Goal: Information Seeking & Learning: Learn about a topic

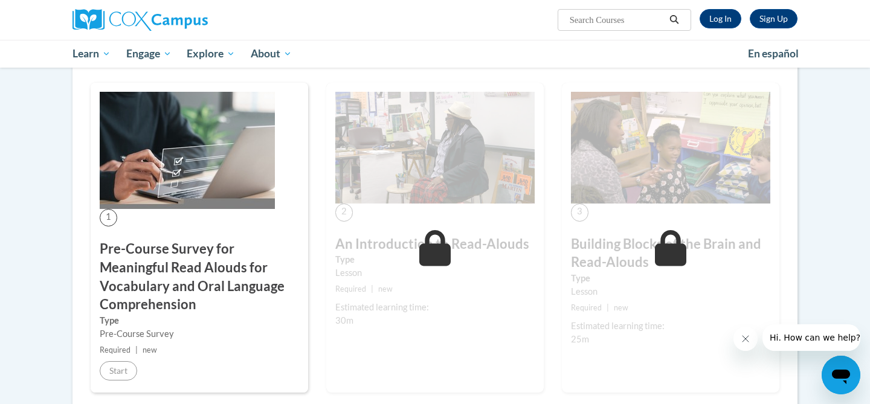
scroll to position [228, 0]
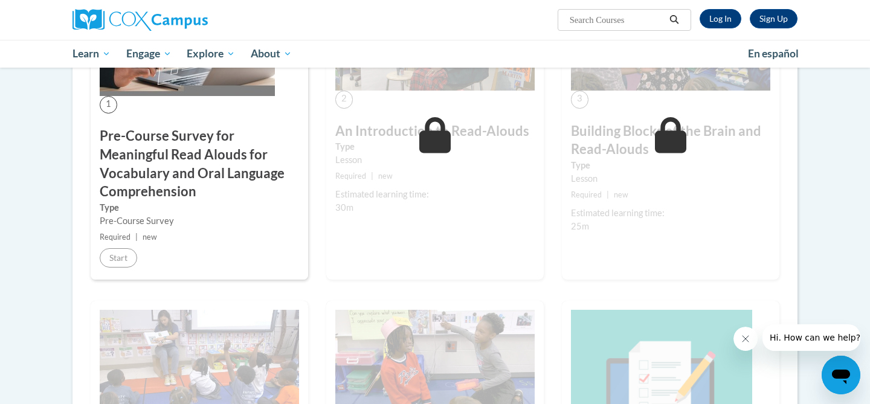
scroll to position [336, 0]
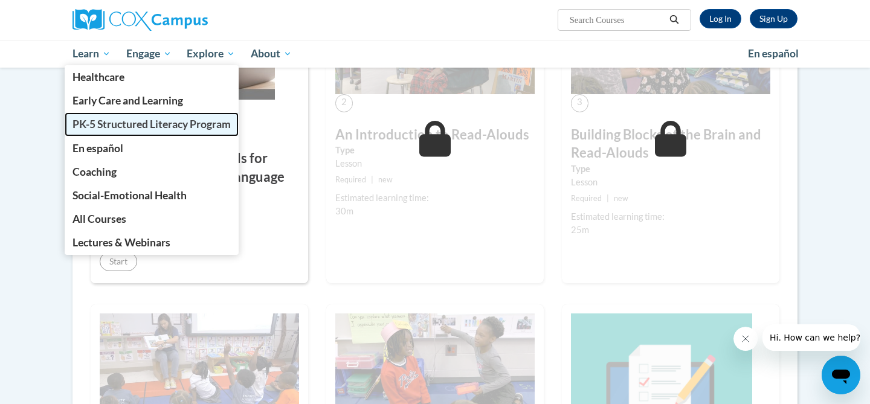
click at [108, 127] on span "PK-5 Structured Literacy Program" at bounding box center [152, 124] width 158 height 13
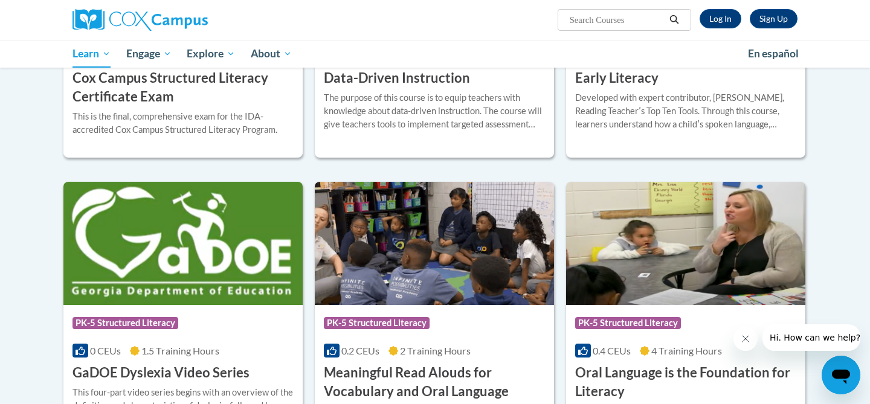
scroll to position [704, 0]
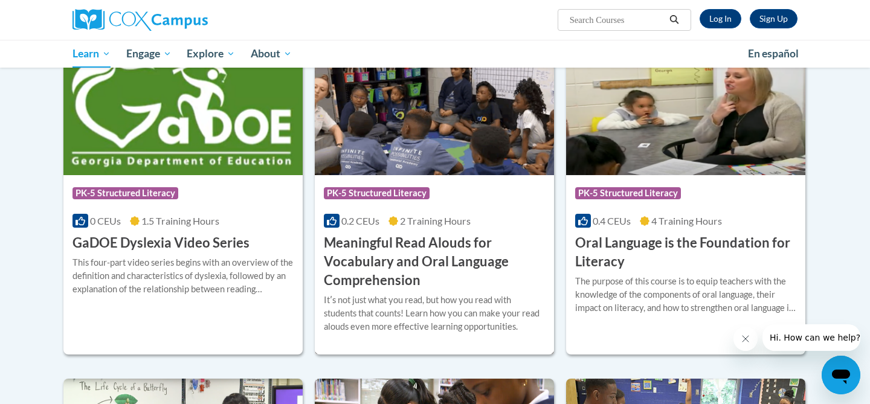
click at [390, 264] on h3 "Meaningful Read Alouds for Vocabulary and Oral Language Comprehension" at bounding box center [434, 262] width 221 height 56
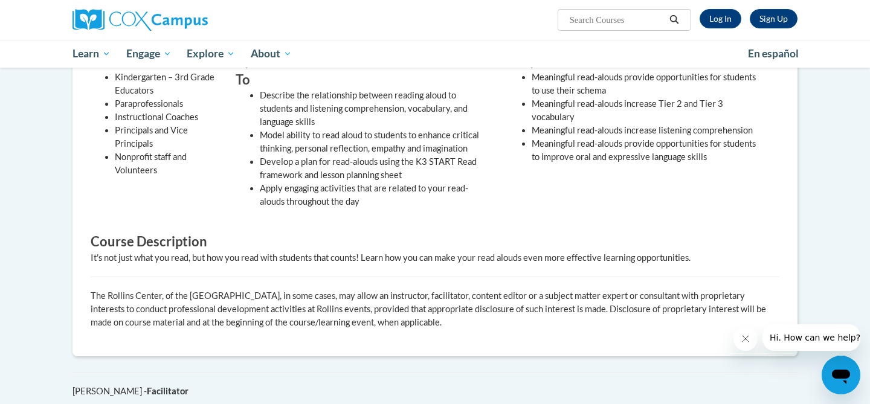
scroll to position [302, 0]
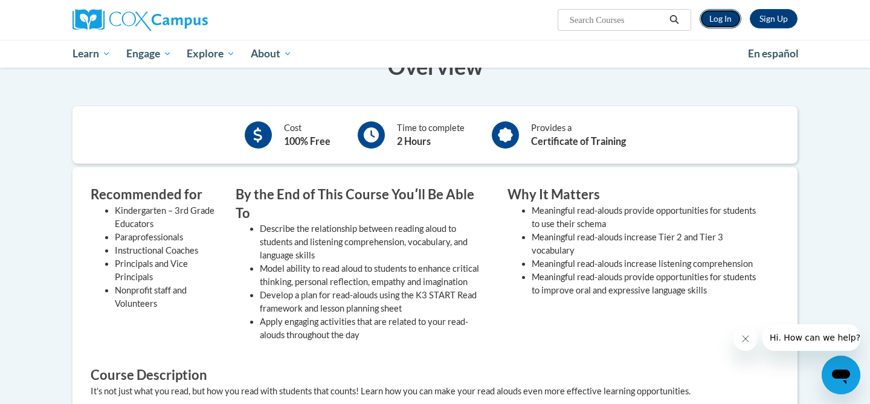
click at [717, 23] on link "Log In" at bounding box center [721, 18] width 42 height 19
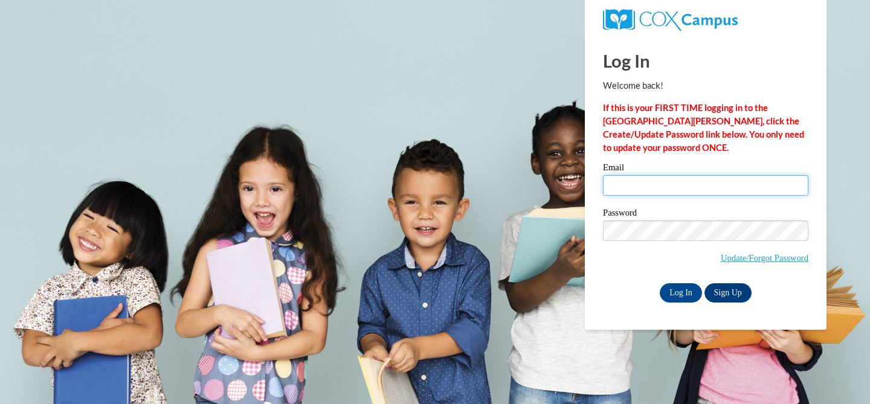
click at [680, 192] on input "Email" at bounding box center [705, 185] width 205 height 21
type input "[EMAIL_ADDRESS][DOMAIN_NAME]"
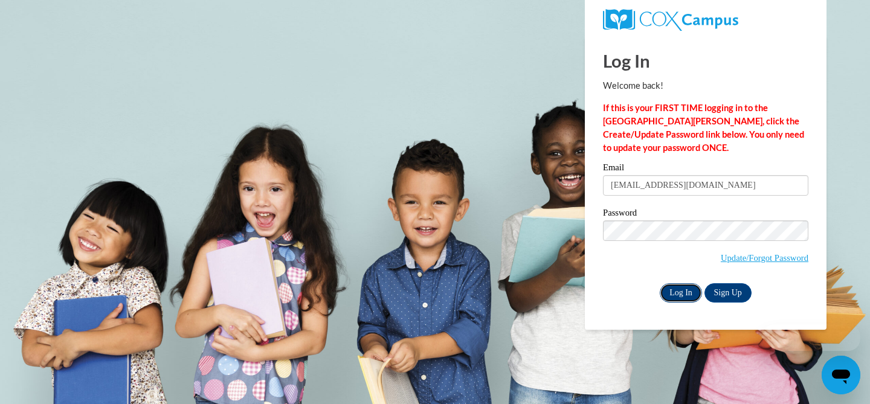
click at [673, 295] on input "Log In" at bounding box center [681, 292] width 42 height 19
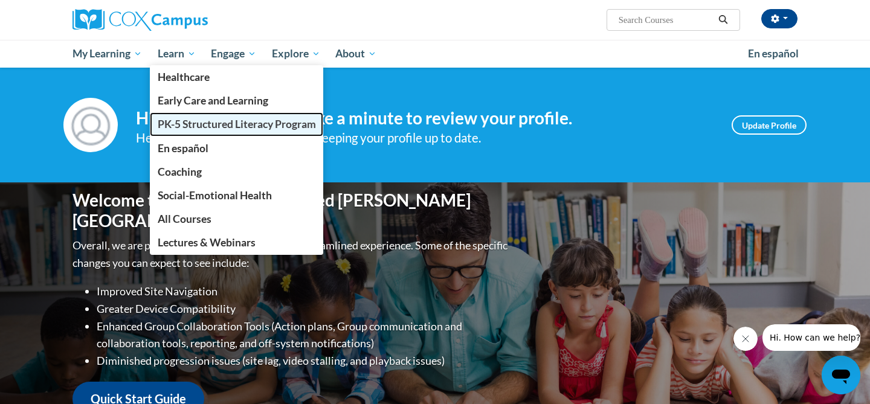
click at [189, 126] on span "PK-5 Structured Literacy Program" at bounding box center [237, 124] width 158 height 13
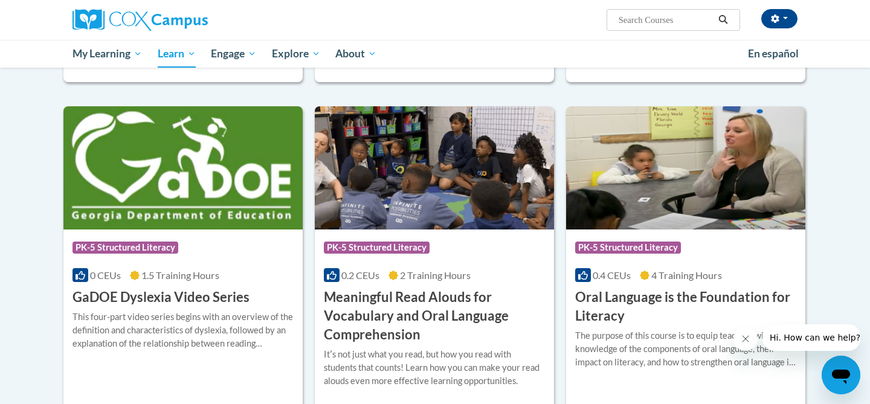
scroll to position [657, 0]
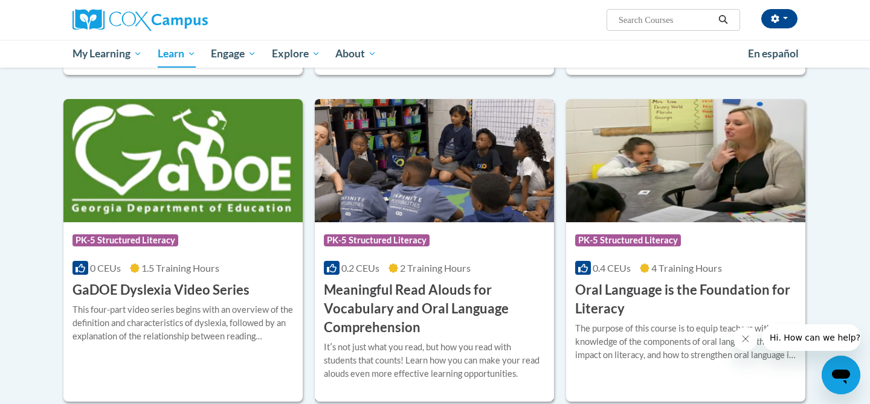
click at [380, 277] on div "Course Category: PK-5 Structured Literacy 0.2 CEUs 2 Training Hours COURSE Mean…" at bounding box center [434, 279] width 239 height 115
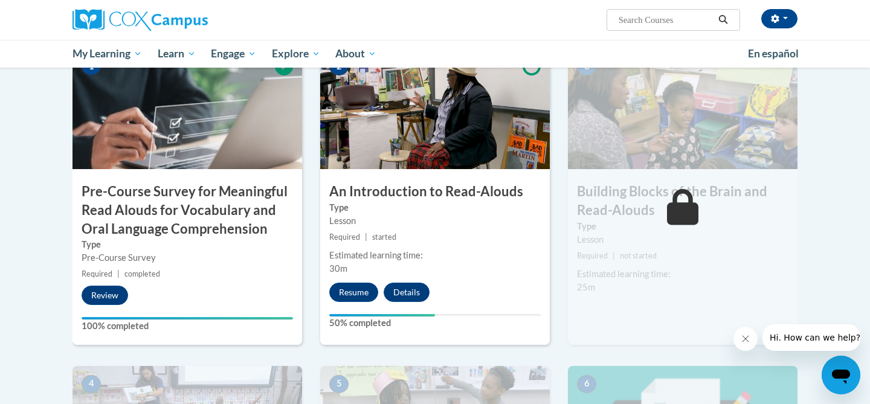
scroll to position [352, 0]
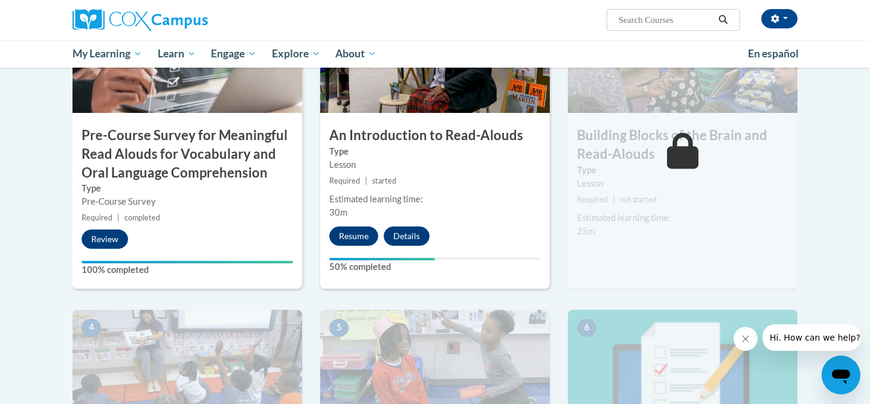
click at [353, 246] on div "2 An Introduction to Read-Alouds Type Lesson Required | started Estimated learn…" at bounding box center [435, 140] width 230 height 297
click at [355, 237] on button "Resume" at bounding box center [353, 236] width 49 height 19
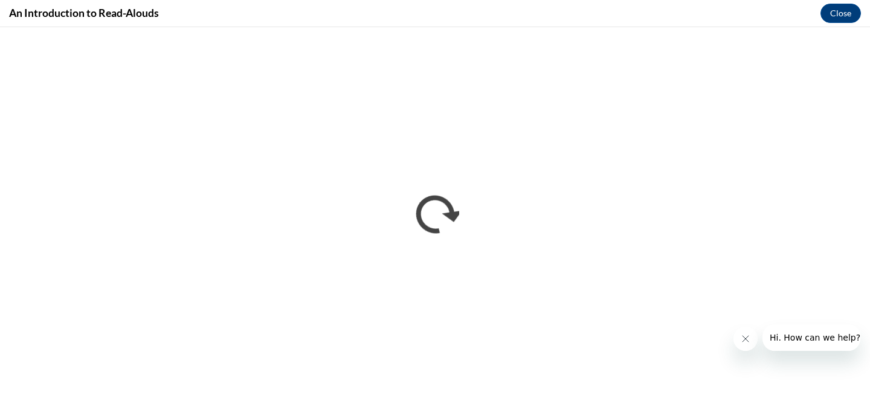
scroll to position [0, 0]
